Goal: Transaction & Acquisition: Purchase product/service

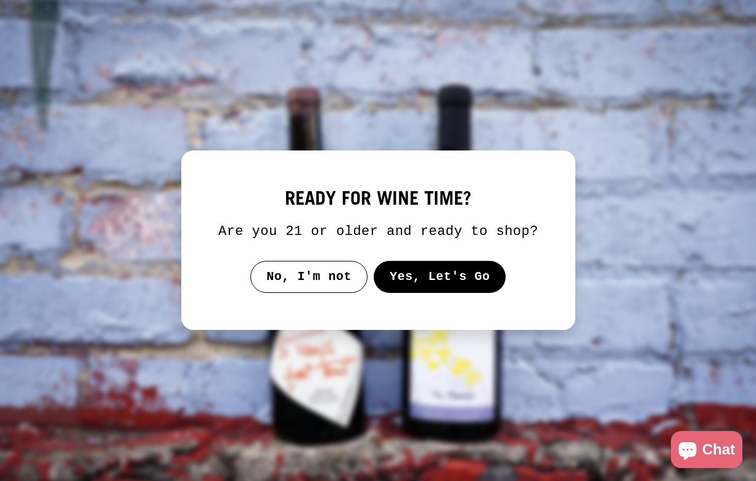
click at [330, 293] on button "No, I'm not" at bounding box center [308, 277] width 117 height 32
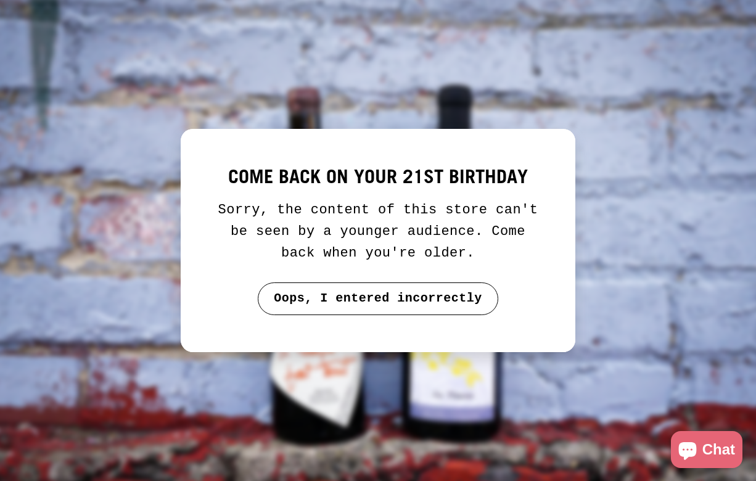
click at [342, 297] on button "Oops, I entered incorrectly" at bounding box center [378, 298] width 241 height 32
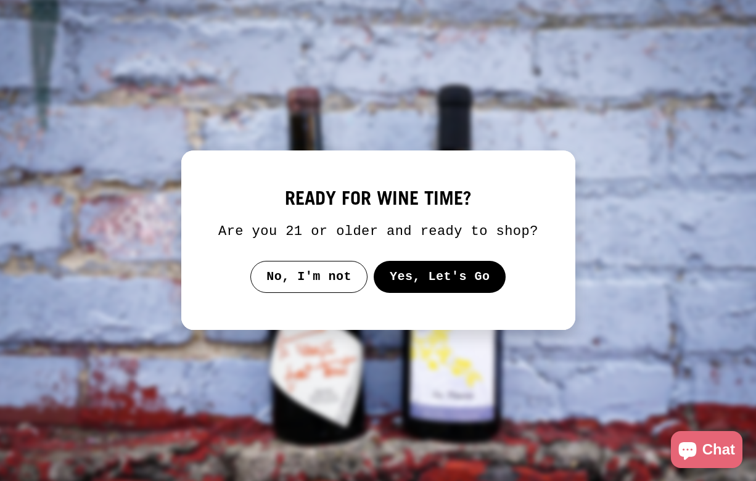
click at [451, 293] on button "Yes, Let's Go" at bounding box center [439, 277] width 133 height 32
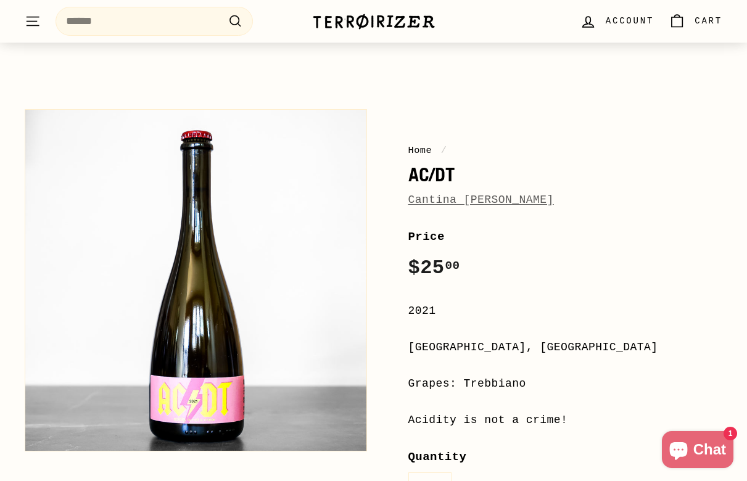
scroll to position [54, 0]
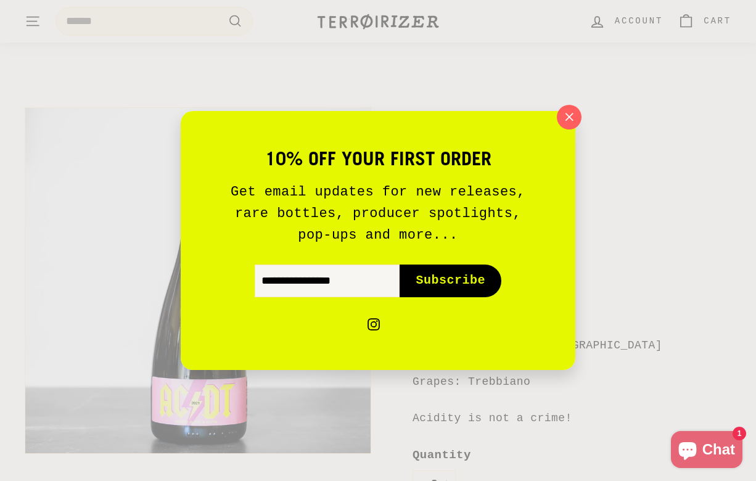
click at [617, 128] on div "10% off your first order Get email updates for new releases, rare bottles, prod…" at bounding box center [378, 240] width 756 height 481
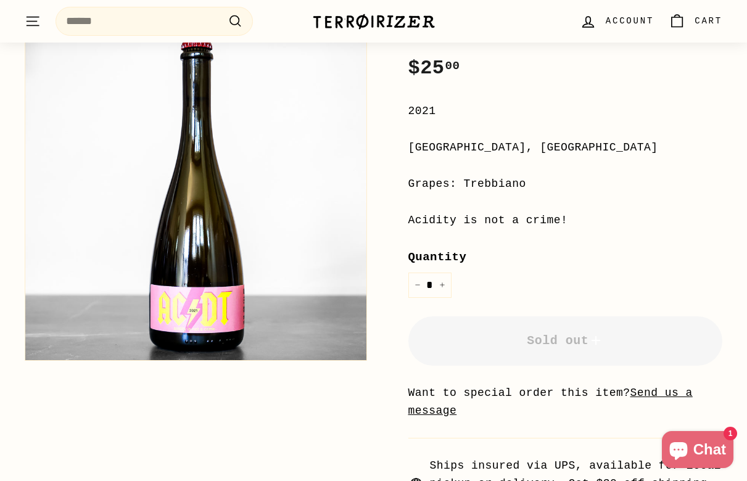
scroll to position [263, 0]
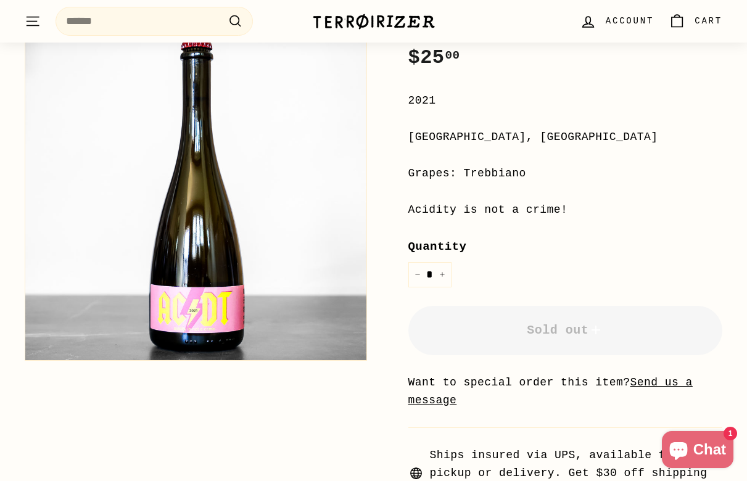
click at [451, 132] on div "[GEOGRAPHIC_DATA], [GEOGRAPHIC_DATA]" at bounding box center [565, 137] width 315 height 18
drag, startPoint x: 533, startPoint y: 130, endPoint x: 414, endPoint y: 145, distance: 119.4
click at [414, 145] on div "[GEOGRAPHIC_DATA], [GEOGRAPHIC_DATA]" at bounding box center [565, 137] width 315 height 18
click at [701, 226] on div "**********" at bounding box center [565, 285] width 315 height 537
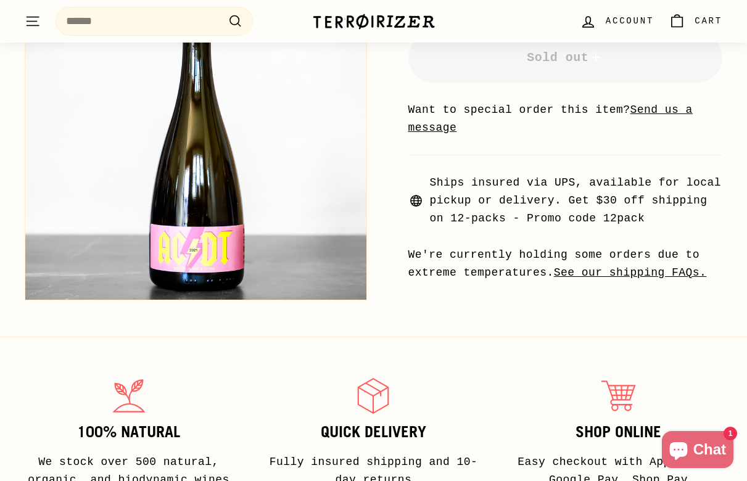
scroll to position [514, 0]
